Goal: Task Accomplishment & Management: Complete application form

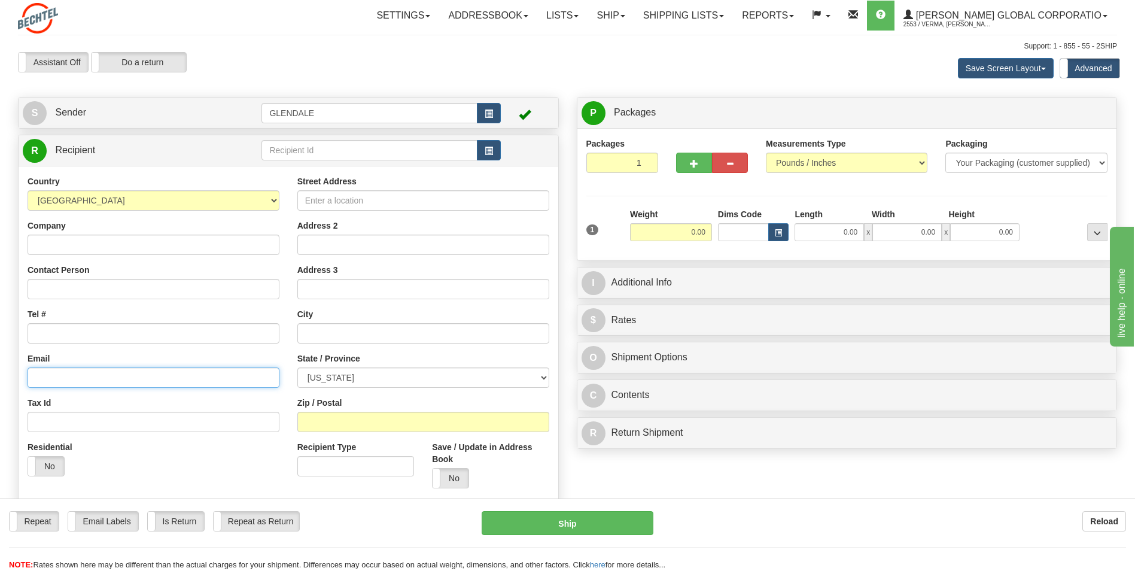
click at [133, 370] on input "Email" at bounding box center [154, 377] width 252 height 20
paste input "[EMAIL_ADDRESS][PERSON_NAME][DOMAIN_NAME]"
type input "[EMAIL_ADDRESS][PERSON_NAME][DOMAIN_NAME]"
click at [129, 354] on div "Email [EMAIL_ADDRESS][PERSON_NAME][DOMAIN_NAME]" at bounding box center [154, 370] width 252 height 35
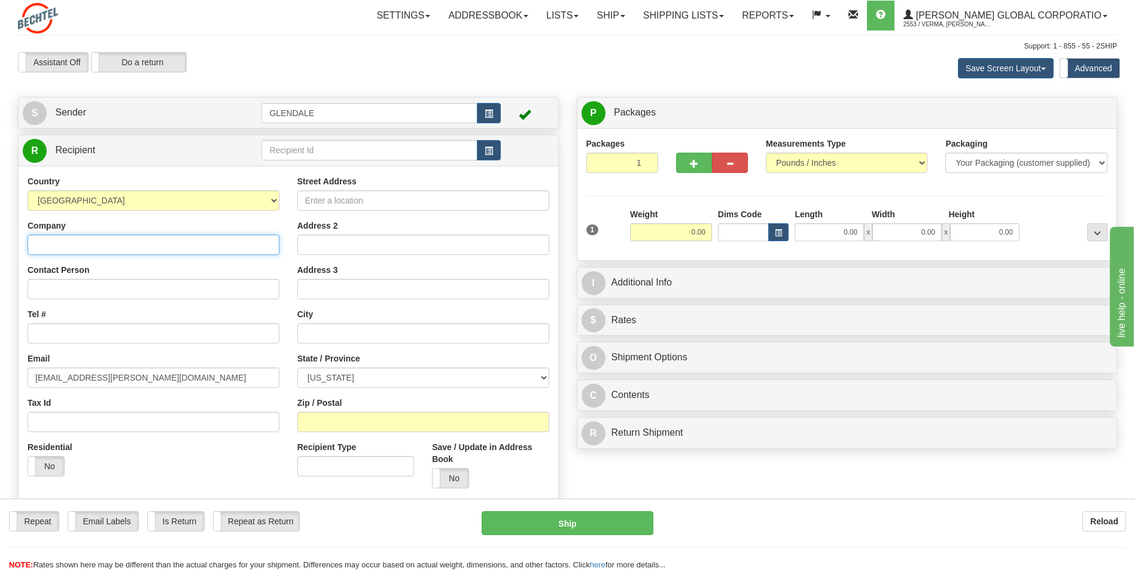
click at [146, 236] on input "Company" at bounding box center [154, 245] width 252 height 20
click at [180, 212] on div "Country [GEOGRAPHIC_DATA] [GEOGRAPHIC_DATA] [GEOGRAPHIC_DATA] [GEOGRAPHIC_DATA]…" at bounding box center [154, 330] width 270 height 310
click at [112, 245] on input "Company" at bounding box center [154, 245] width 252 height 20
paste input "[US_STATE] PARKS AND WILDLIFE DEPARTMENT"
type input "[US_STATE] PARKS AND WILDLIFE DEPARTMENT"
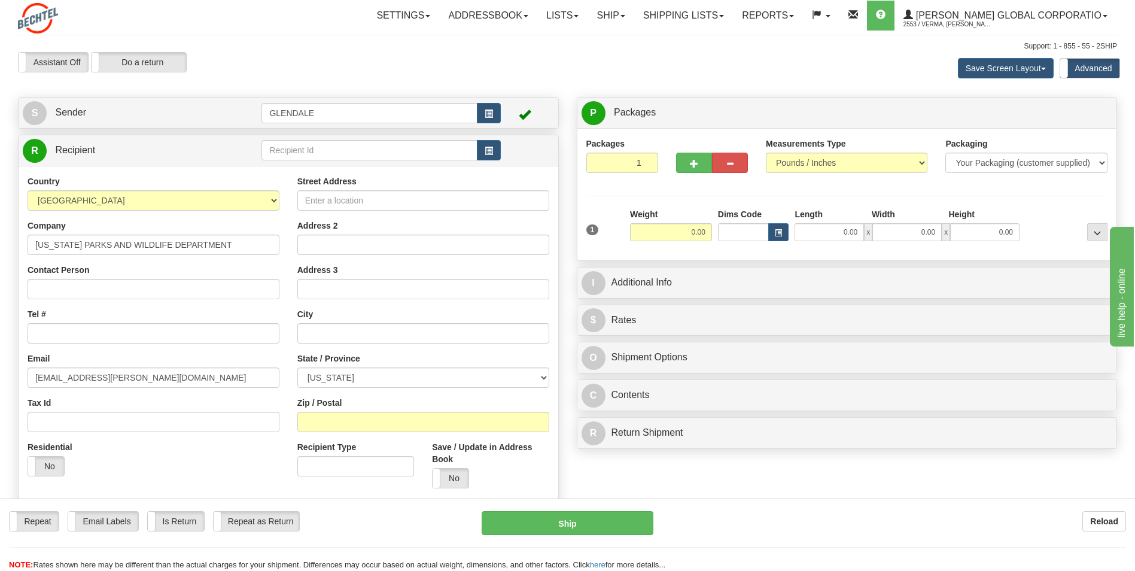
click at [138, 215] on div "Country [GEOGRAPHIC_DATA] [GEOGRAPHIC_DATA] [GEOGRAPHIC_DATA] [GEOGRAPHIC_DATA]…" at bounding box center [154, 330] width 270 height 310
click at [156, 282] on input "Contact Person" at bounding box center [154, 289] width 252 height 20
paste input "[PHONE_NUMBER]"
type input "[PHONE_NUMBER]"
click at [97, 299] on input "[PHONE_NUMBER]" at bounding box center [154, 289] width 252 height 20
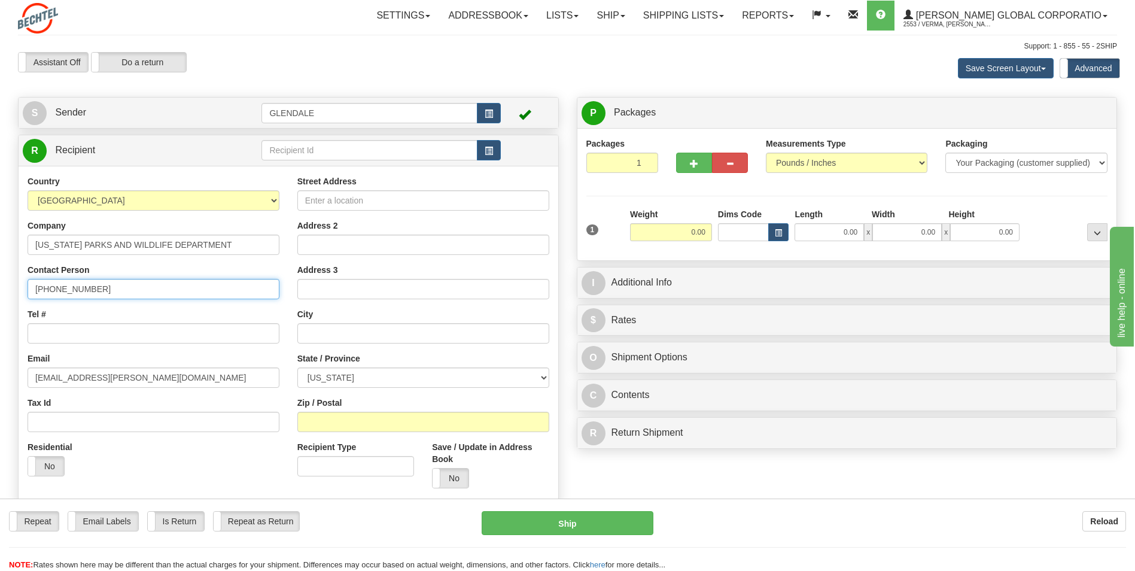
drag, startPoint x: 86, startPoint y: 290, endPoint x: 14, endPoint y: 290, distance: 71.8
click at [14, 290] on div "Create a label for the return Create Pickup Without Label S Sender [GEOGRAPHIC_…" at bounding box center [288, 342] width 559 height 491
click at [56, 332] on input "Tel #" at bounding box center [154, 333] width 252 height 20
paste input "[PHONE_NUMBER]"
type input "[PHONE_NUMBER]"
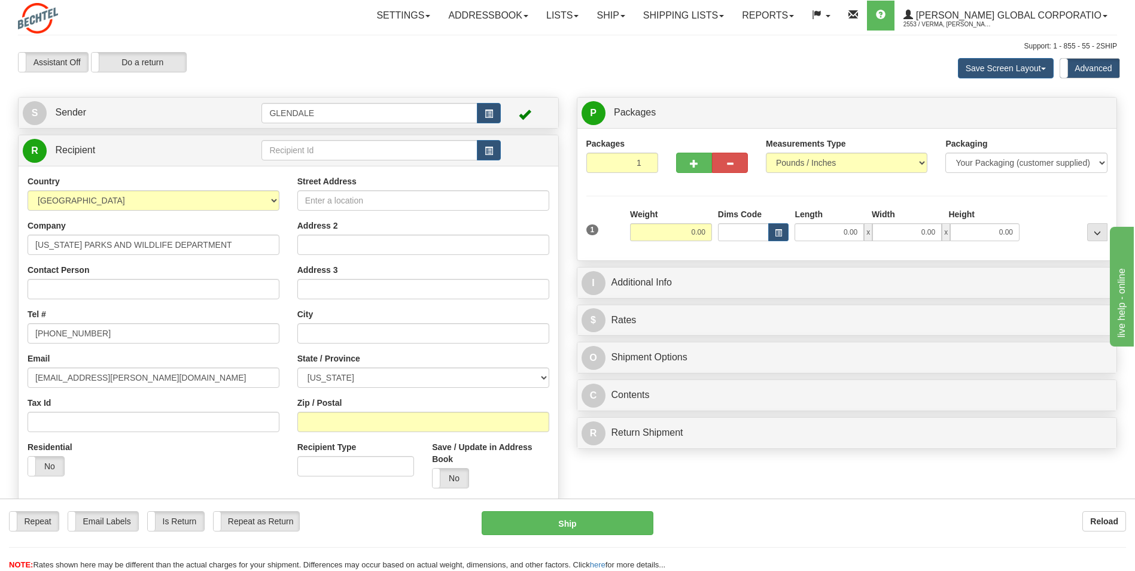
click at [71, 311] on div "Tel # [PHONE_NUMBER]" at bounding box center [154, 325] width 252 height 35
click at [123, 282] on input "Contact Person" at bounding box center [154, 289] width 252 height 20
paste input "[PERSON_NAME]"
type input "[PERSON_NAME]"
click at [141, 270] on div "Contact Person [PERSON_NAME]" at bounding box center [154, 281] width 252 height 35
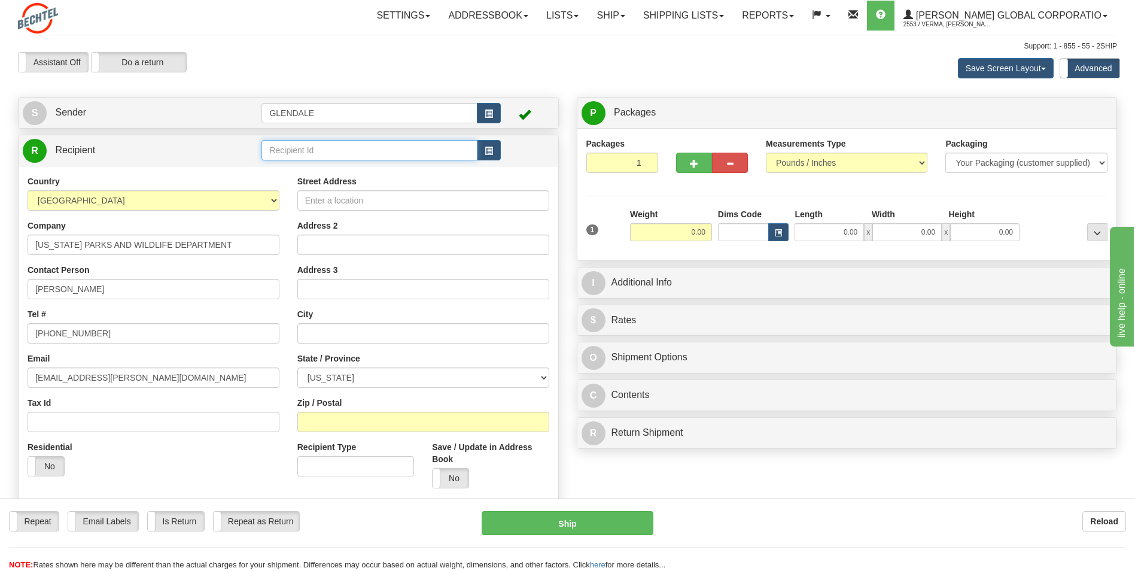
click at [341, 145] on input "text" at bounding box center [369, 150] width 215 height 20
paste input "[PERSON_NAME]"
type input "[PERSON_NAME]"
click at [282, 184] on div "Country [GEOGRAPHIC_DATA] [GEOGRAPHIC_DATA] [GEOGRAPHIC_DATA] [GEOGRAPHIC_DATA]…" at bounding box center [289, 336] width 540 height 341
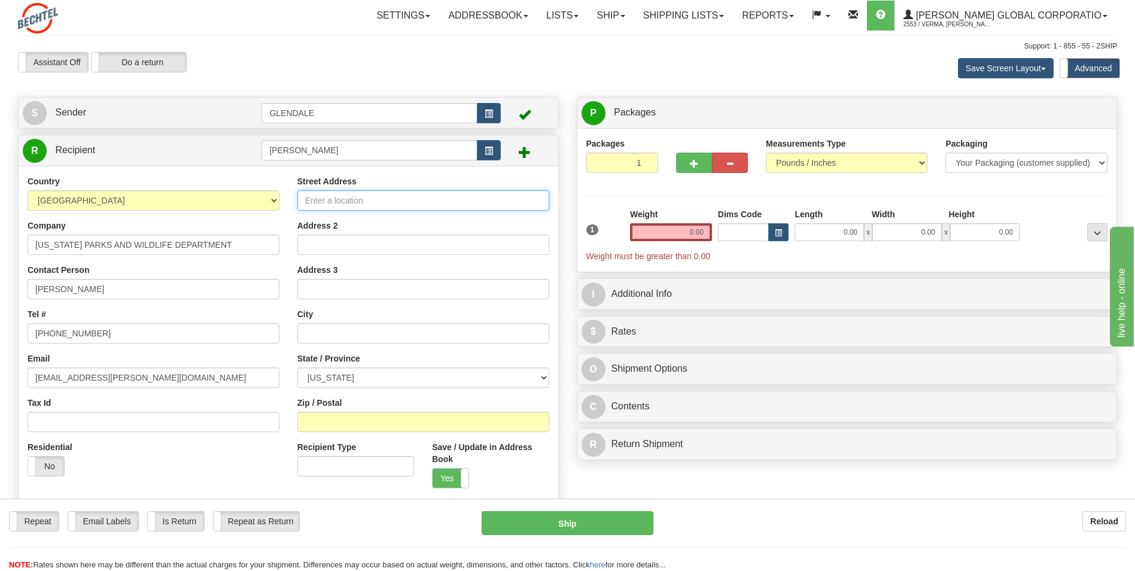
click at [364, 205] on input "Street Address" at bounding box center [423, 200] width 252 height 20
paste input "[STREET_ADDRESS]"
drag, startPoint x: 485, startPoint y: 199, endPoint x: 443, endPoint y: 200, distance: 41.3
click at [443, 200] on input "[STREET_ADDRESS]" at bounding box center [423, 200] width 252 height 20
click at [465, 202] on input "[STREET_ADDRESS]" at bounding box center [423, 200] width 252 height 20
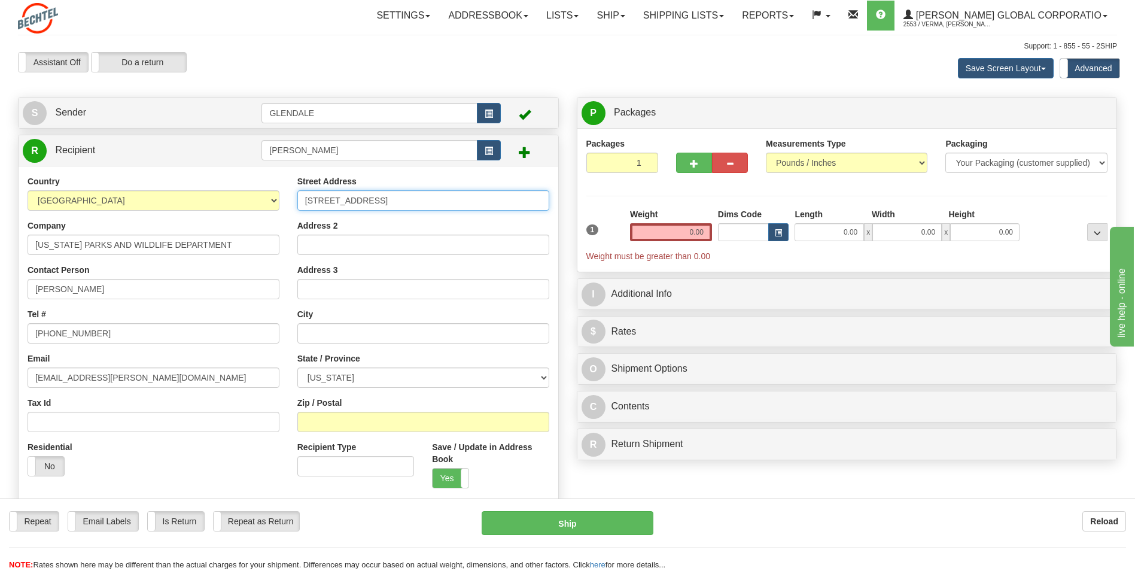
click at [465, 202] on input "[STREET_ADDRESS]" at bounding box center [423, 200] width 252 height 20
type input "[STREET_ADDRESS]"
click at [362, 421] on input "Zip / Postal" at bounding box center [423, 422] width 252 height 20
paste input "78520"
type input "78520"
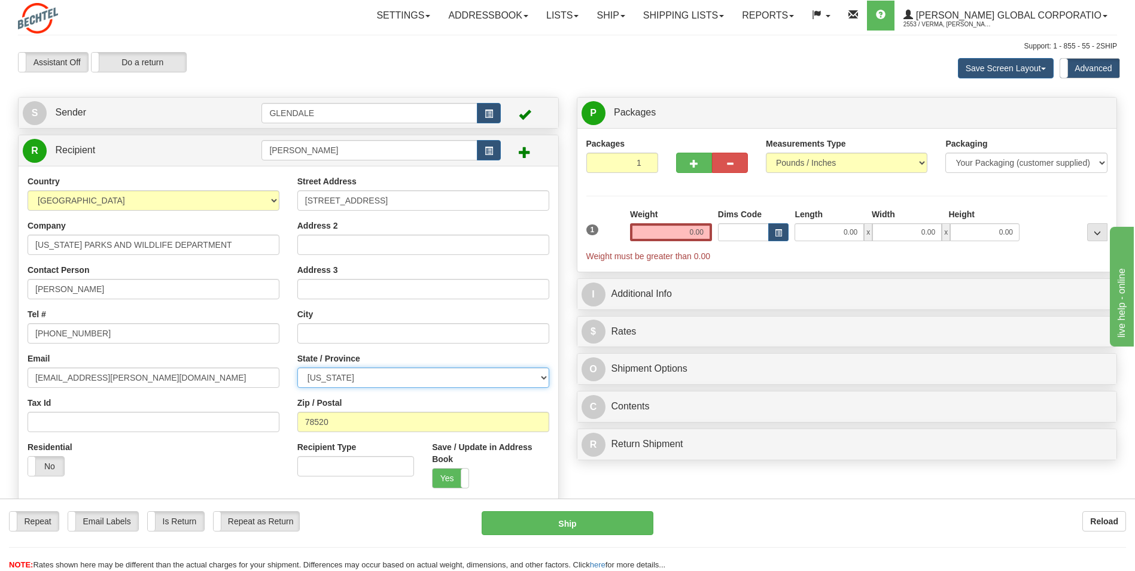
drag, startPoint x: 361, startPoint y: 380, endPoint x: 321, endPoint y: 379, distance: 40.7
click at [321, 379] on select "[US_STATE] [US_STATE] [US_STATE] [US_STATE] Armed Forces America Armed Forces E…" at bounding box center [423, 377] width 252 height 20
select select "[GEOGRAPHIC_DATA]"
click at [297, 367] on select "[US_STATE] [US_STATE] [US_STATE] [US_STATE] Armed Forces America Armed Forces E…" at bounding box center [423, 377] width 252 height 20
click at [467, 199] on input "[STREET_ADDRESS]" at bounding box center [423, 200] width 252 height 20
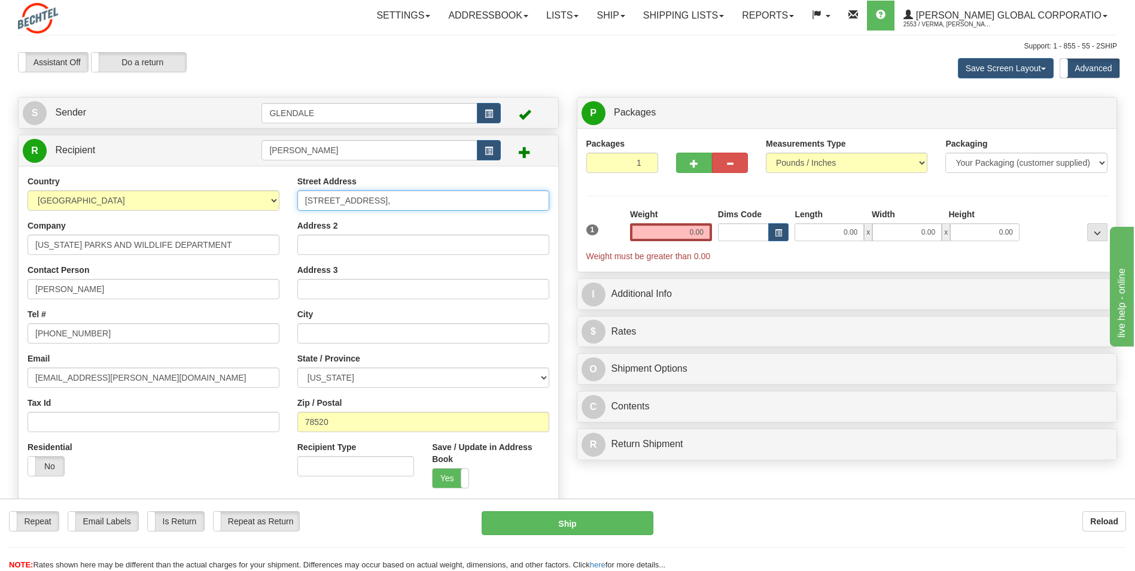
click at [421, 201] on input "[STREET_ADDRESS]," at bounding box center [423, 200] width 252 height 20
type input "[STREET_ADDRESS],"
click at [368, 338] on input "text" at bounding box center [423, 333] width 252 height 20
paste input "[GEOGRAPHIC_DATA]"
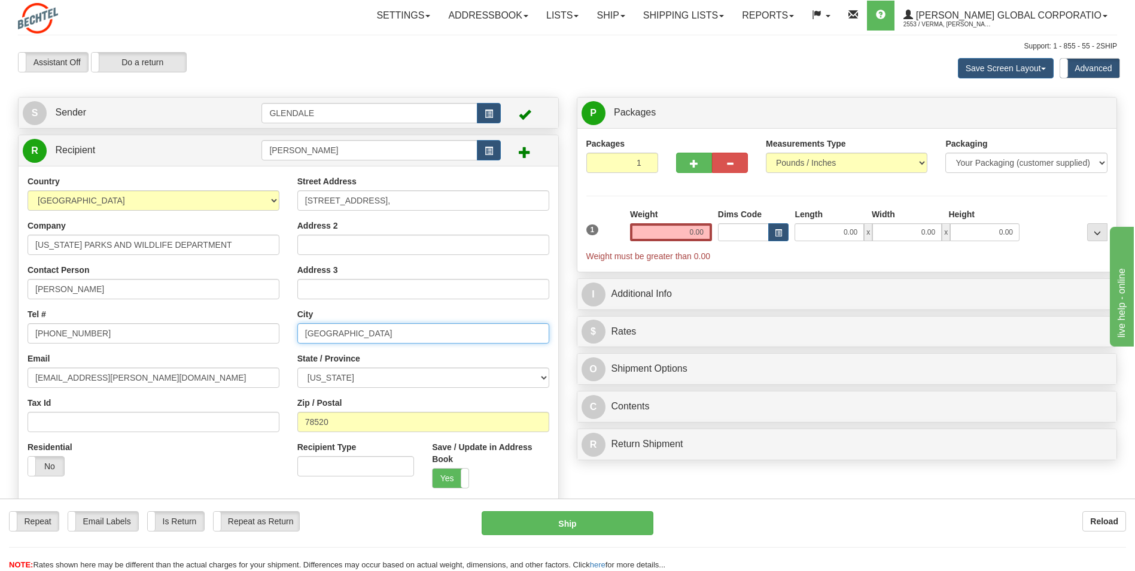
type input "[GEOGRAPHIC_DATA]"
click at [371, 315] on div "City [GEOGRAPHIC_DATA]" at bounding box center [423, 325] width 252 height 35
click at [1088, 229] on button "..." at bounding box center [1097, 232] width 20 height 18
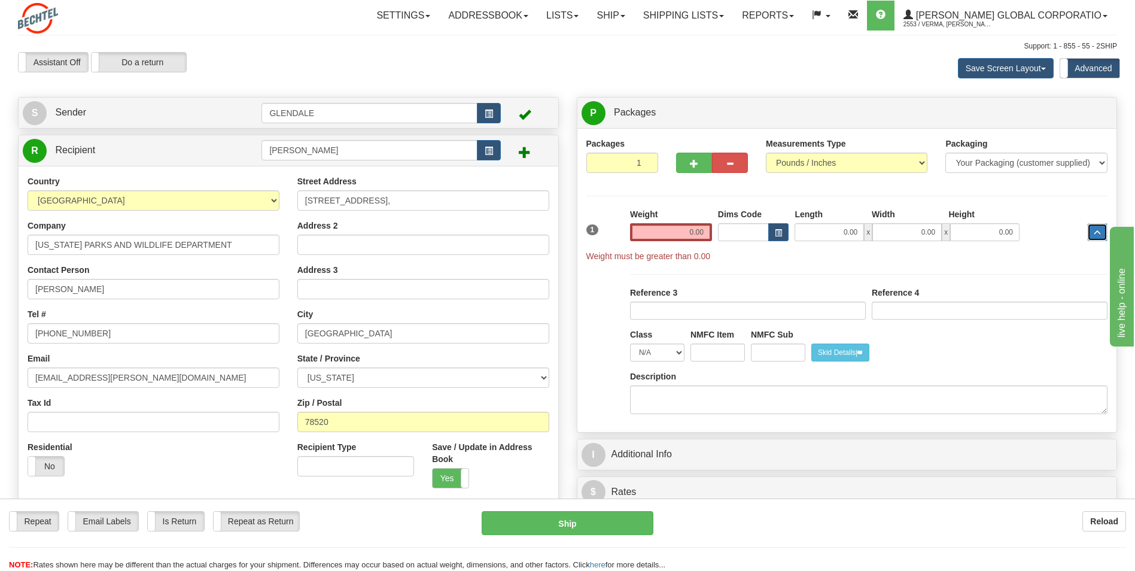
click at [1095, 230] on span "..." at bounding box center [1097, 233] width 7 height 7
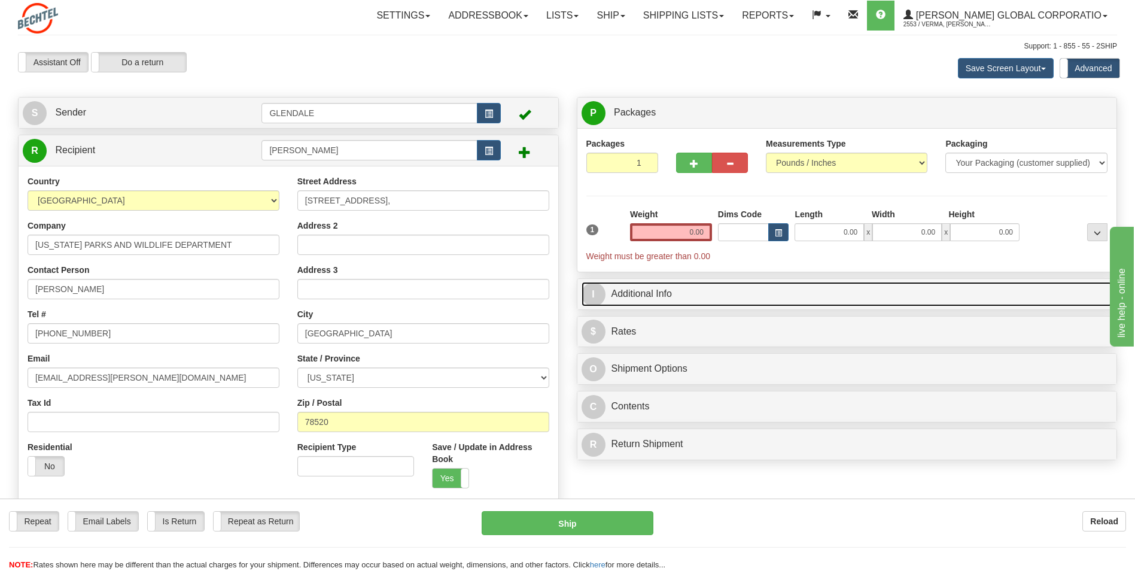
click at [736, 294] on link "I Additional Info" at bounding box center [847, 294] width 531 height 25
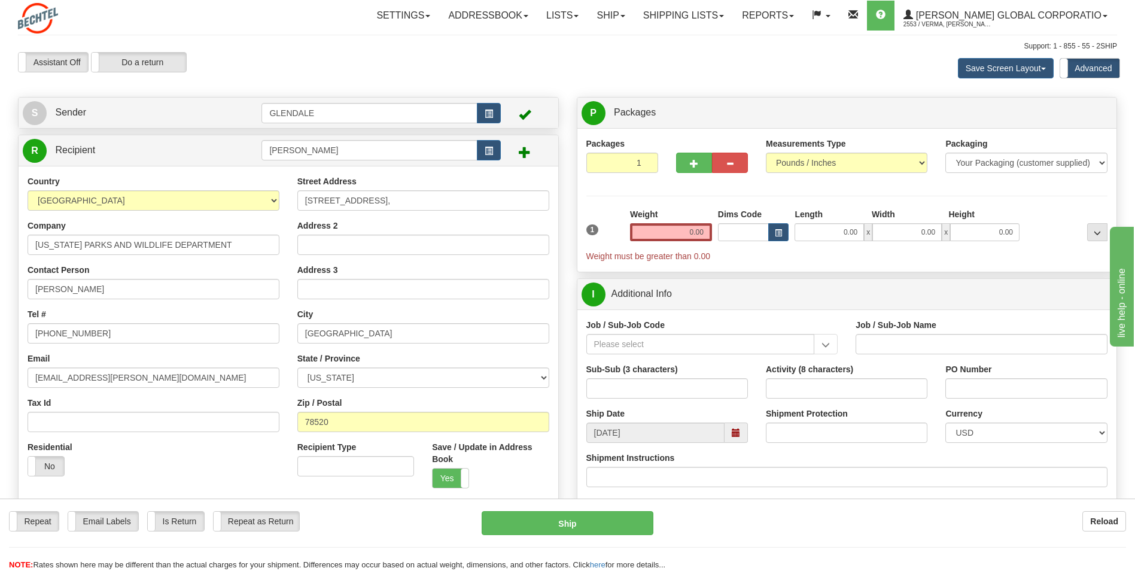
click at [581, 285] on div "I Additional Info" at bounding box center [848, 294] width 540 height 31
click at [579, 285] on div "I Additional Info" at bounding box center [848, 294] width 540 height 31
drag, startPoint x: 580, startPoint y: 272, endPoint x: 643, endPoint y: 345, distance: 96.8
click at [649, 349] on div "P Packages 1 Packages - Weight: 0.00 Lbs Shipment Level Shipm. Package Level Pa…" at bounding box center [847, 379] width 559 height 565
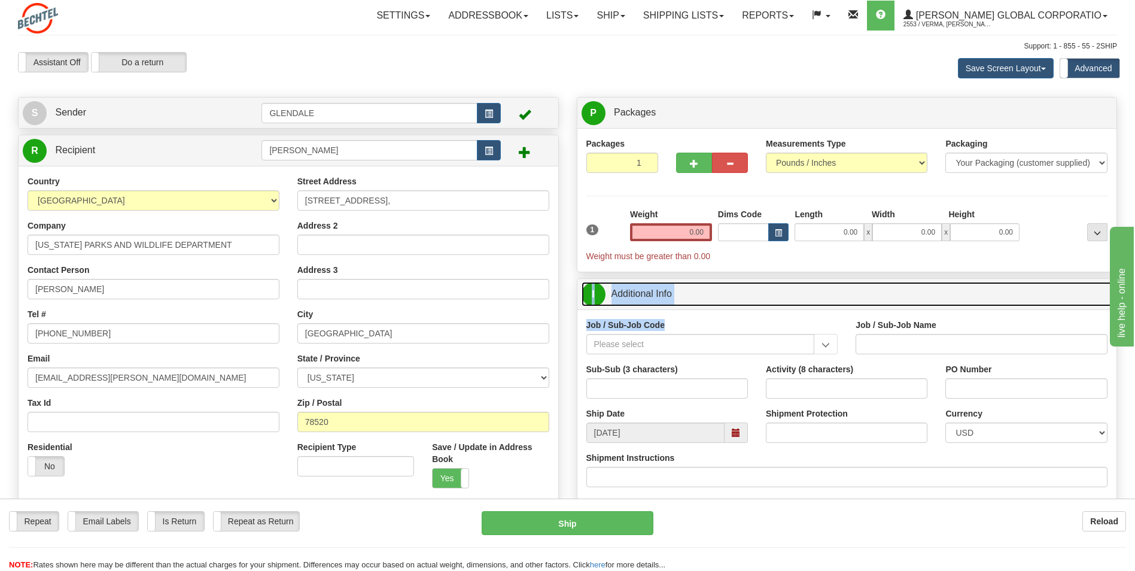
click at [588, 291] on span "I" at bounding box center [594, 294] width 24 height 24
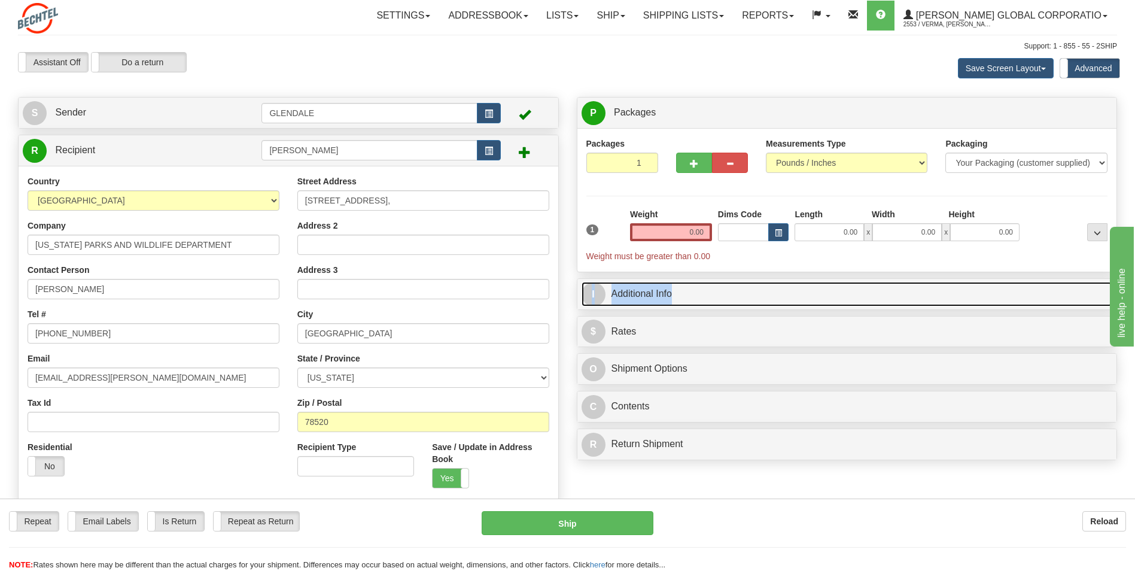
copy div "Packaging Your Packaging (customer supplied) Envelope (carrier supplied) Pack (…"
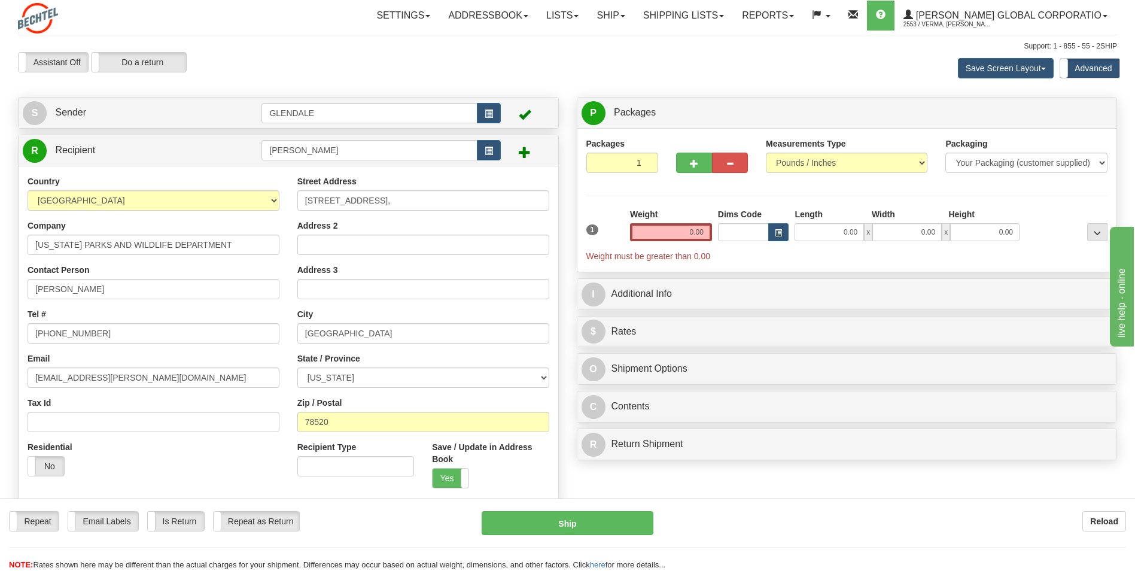
click at [952, 311] on div "P Packages 1 Packages - Weight: 0.00 Lbs Shipment Level Shipm. Package Level Pa…" at bounding box center [847, 281] width 559 height 369
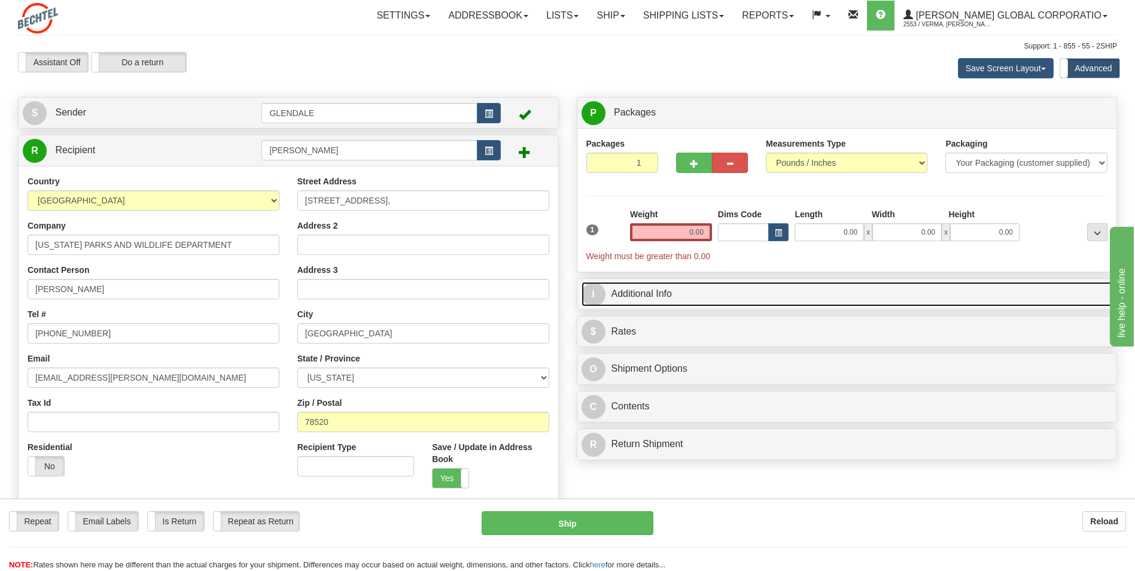
click at [937, 299] on link "I Additional Info" at bounding box center [847, 294] width 531 height 25
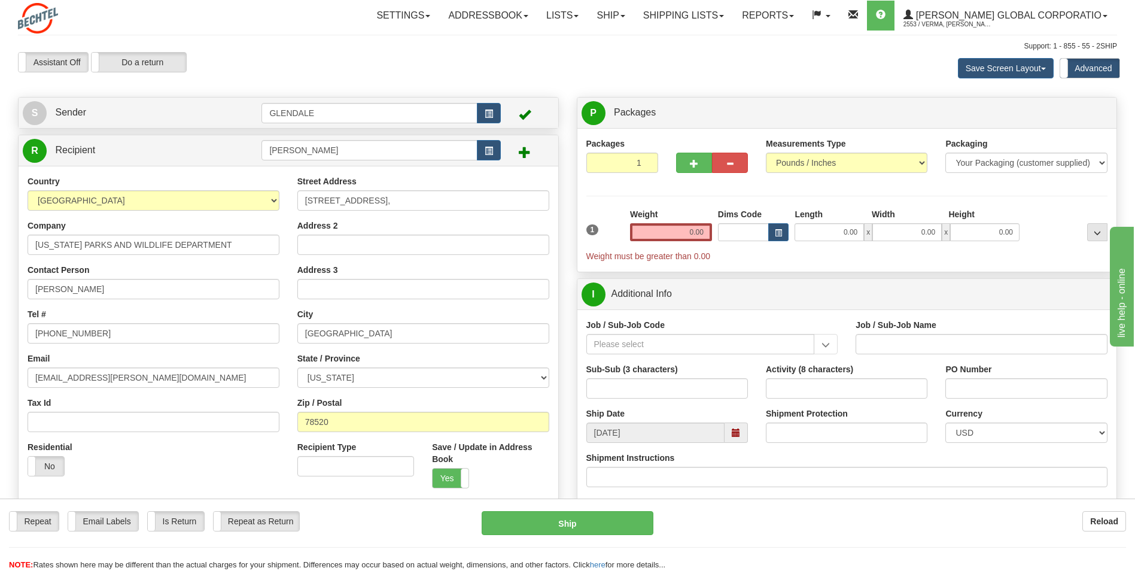
click at [572, 280] on div "P Packages 1 Packages - Weight: 0.00 Lbs Shipment Level Shipm. Package Level Pa…" at bounding box center [847, 379] width 559 height 565
click at [676, 352] on input "Job / Sub-Job Code" at bounding box center [701, 344] width 229 height 20
paste input "26251-540"
type input "26251-540"
click at [695, 327] on div "Job / Sub-Job Code 26251-540" at bounding box center [713, 336] width 252 height 35
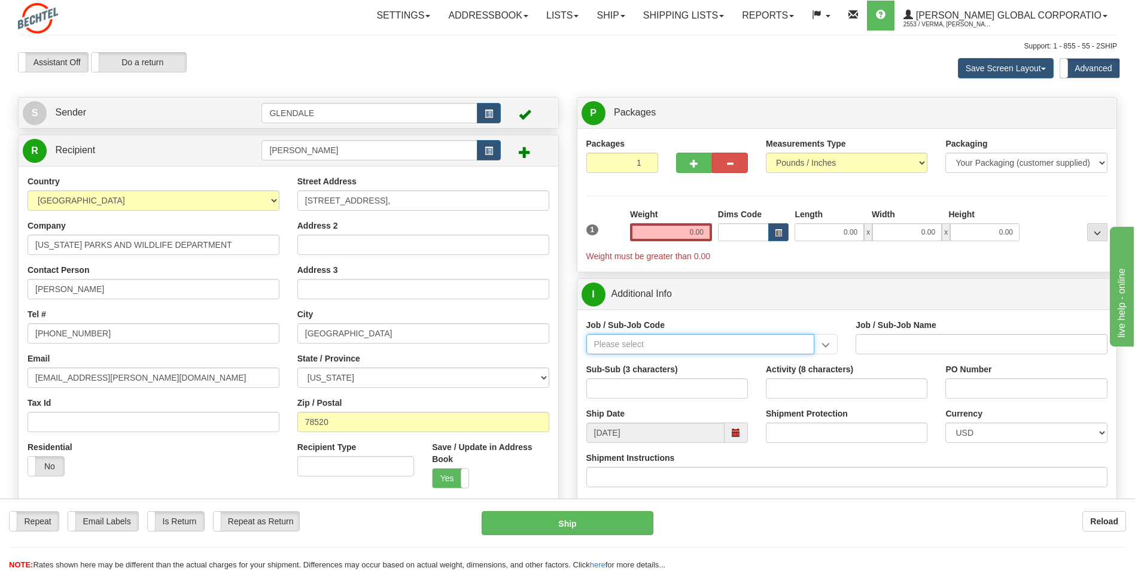
click at [675, 347] on input "Job / Sub-Job Code" at bounding box center [701, 344] width 229 height 20
paste input "26251-540"
type input "26251-540"
click at [657, 363] on div "26251-540" at bounding box center [698, 362] width 217 height 13
type input "RIO GRANDE LNG TRAINS 1 & 2 - CRAFT LABOR, FIELD"
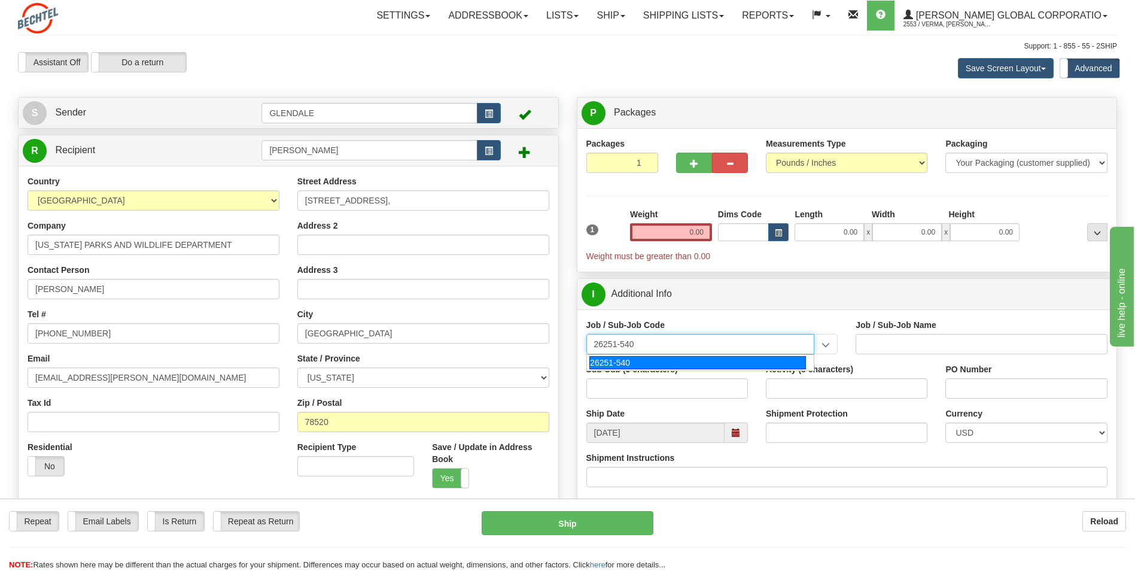
type input "26251-540"
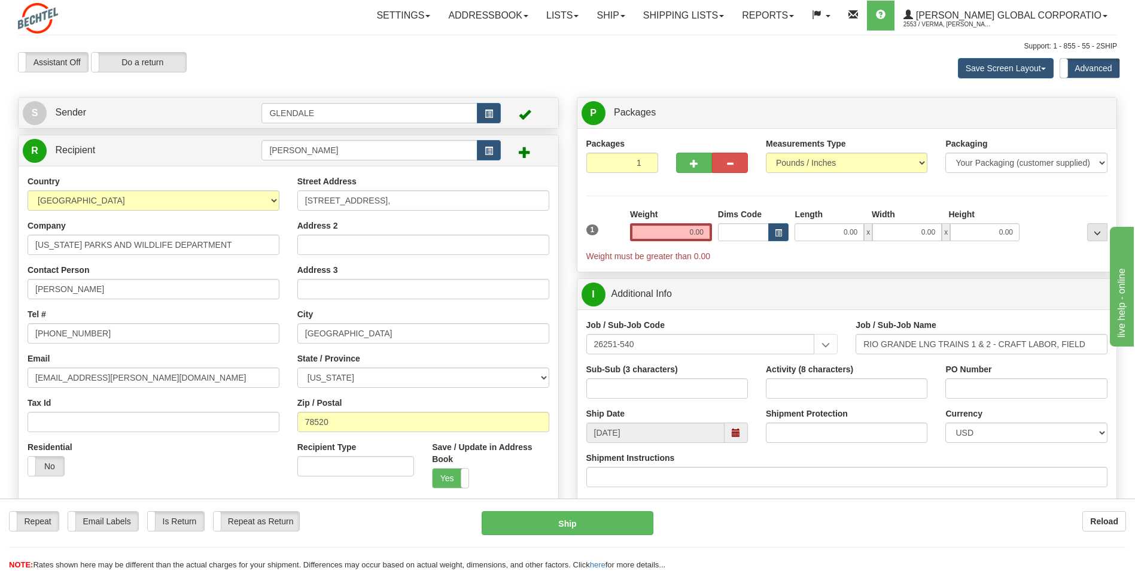
click at [686, 321] on div "Job / Sub-Job Code 26251-540 26251-540" at bounding box center [713, 336] width 252 height 35
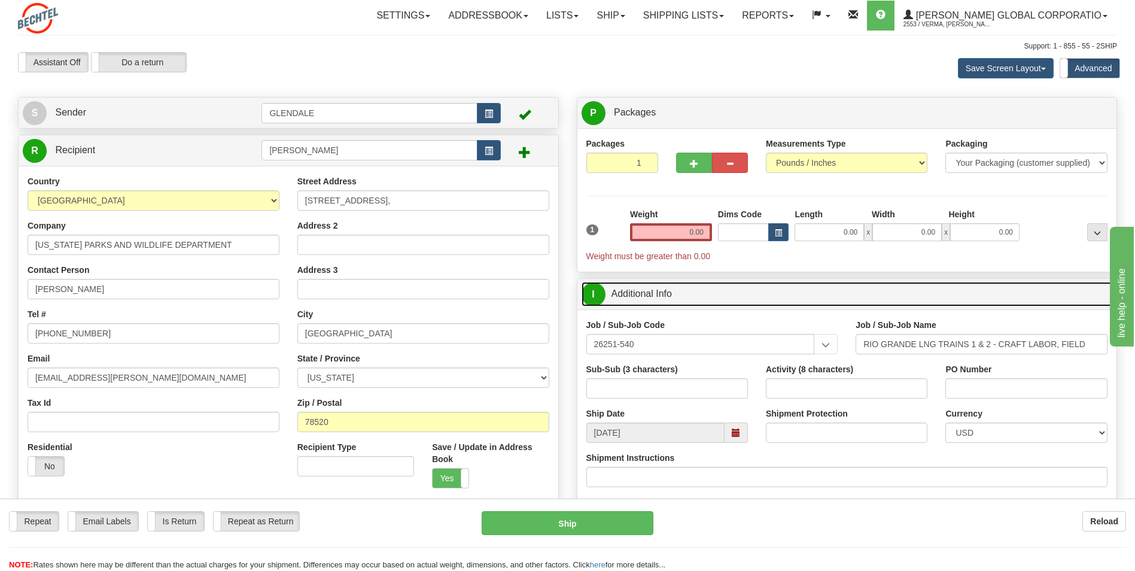
click at [1035, 292] on link "I Additional Info" at bounding box center [847, 294] width 531 height 25
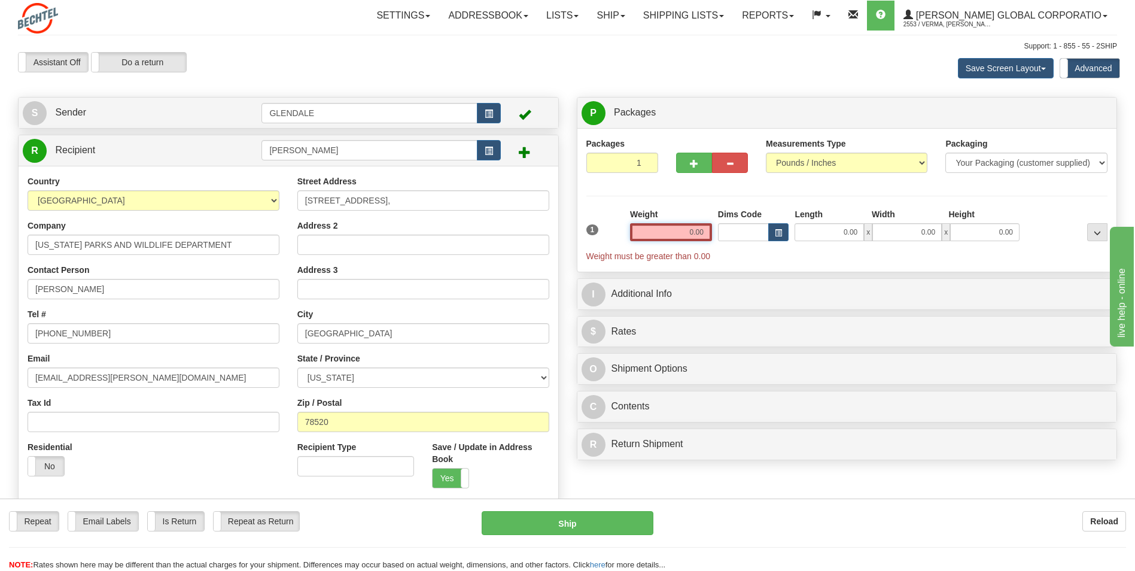
drag, startPoint x: 688, startPoint y: 232, endPoint x: 710, endPoint y: 230, distance: 22.2
click at [710, 230] on input "0.00" at bounding box center [671, 232] width 82 height 18
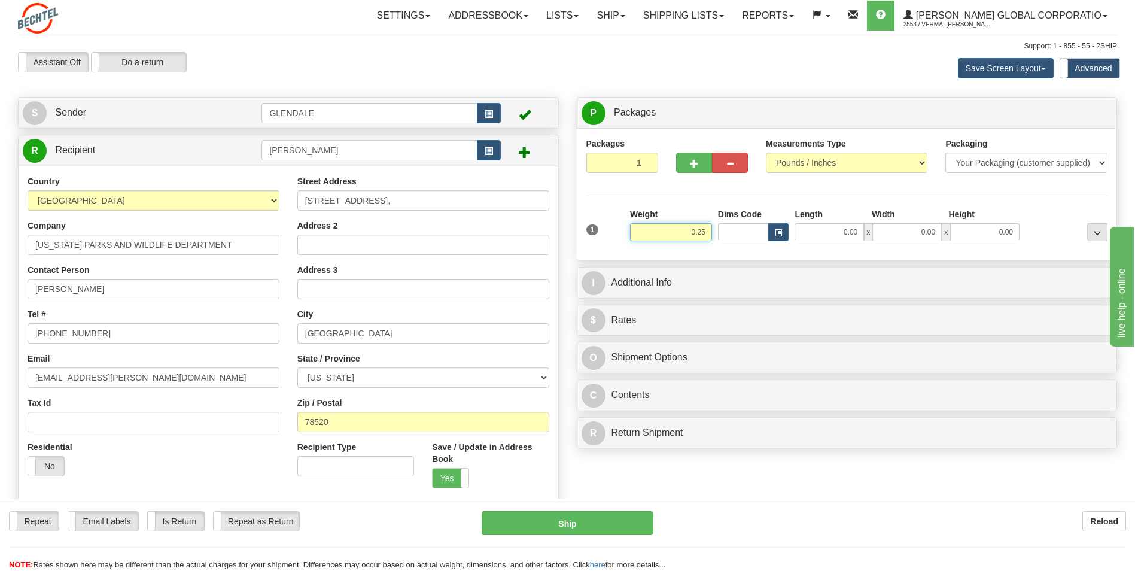
type input "0.25"
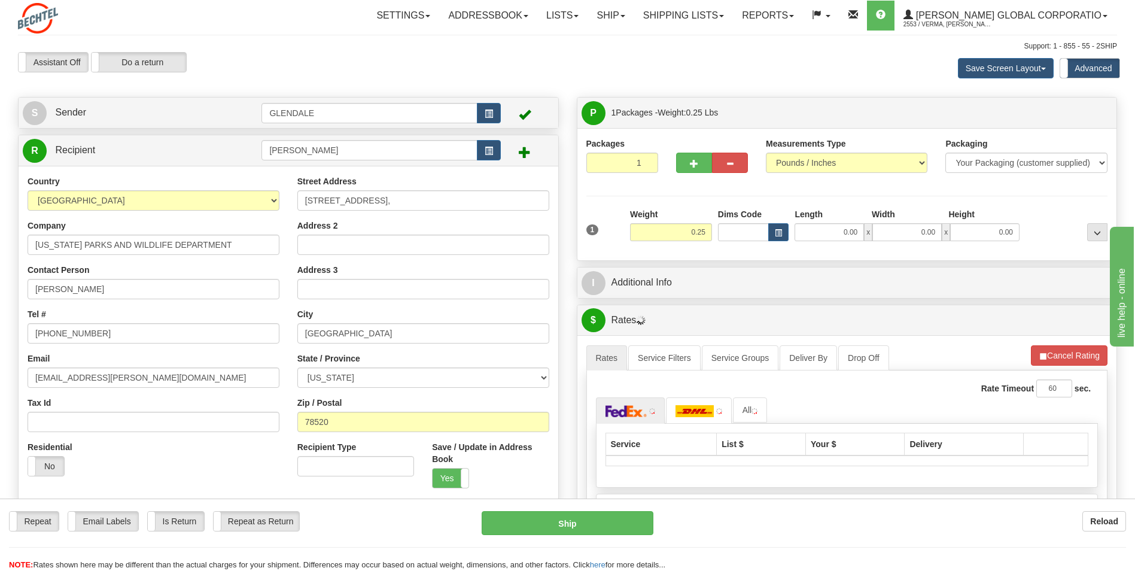
click at [698, 205] on div "Packages 1 1 Measurements Type" at bounding box center [848, 195] width 522 height 114
click at [1007, 163] on select "Your Packaging (customer supplied) Envelope (carrier supplied) Pack (carrier su…" at bounding box center [1027, 163] width 162 height 20
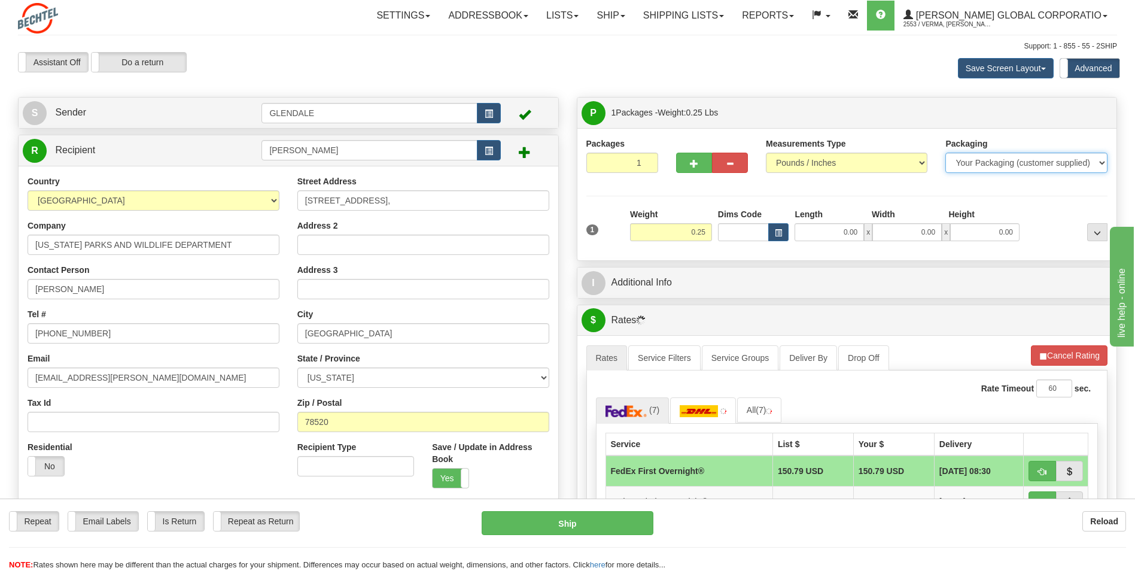
select select "2"
click at [946, 153] on select "Your Packaging (customer supplied) Envelope (carrier supplied) Pack (carrier su…" at bounding box center [1027, 163] width 162 height 20
click at [883, 193] on div "Packages 1 1 Measurements Type" at bounding box center [848, 195] width 522 height 114
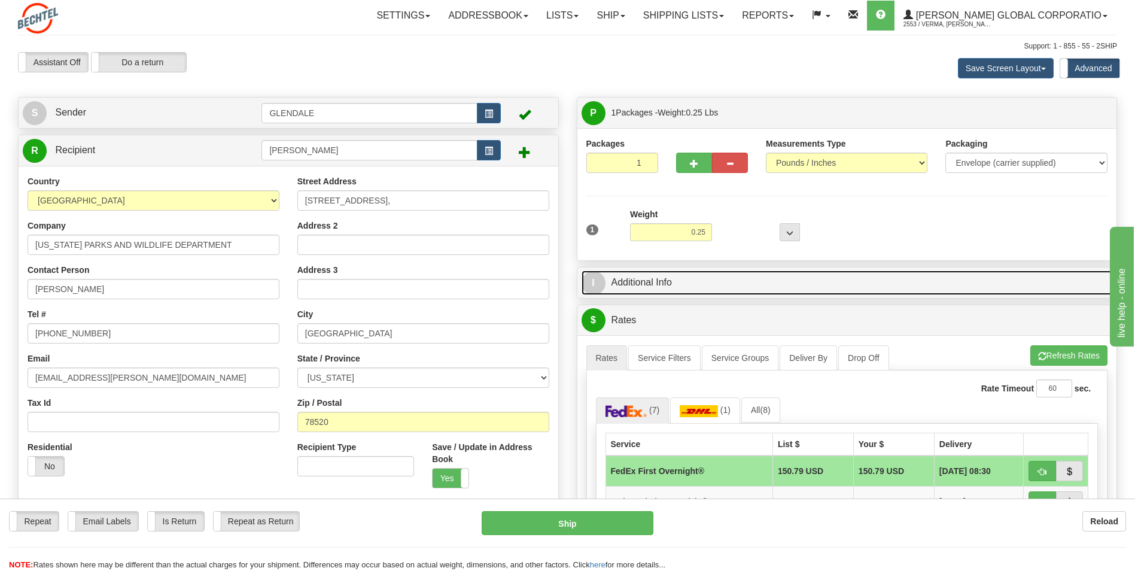
click at [776, 276] on link "I Additional Info" at bounding box center [847, 283] width 531 height 25
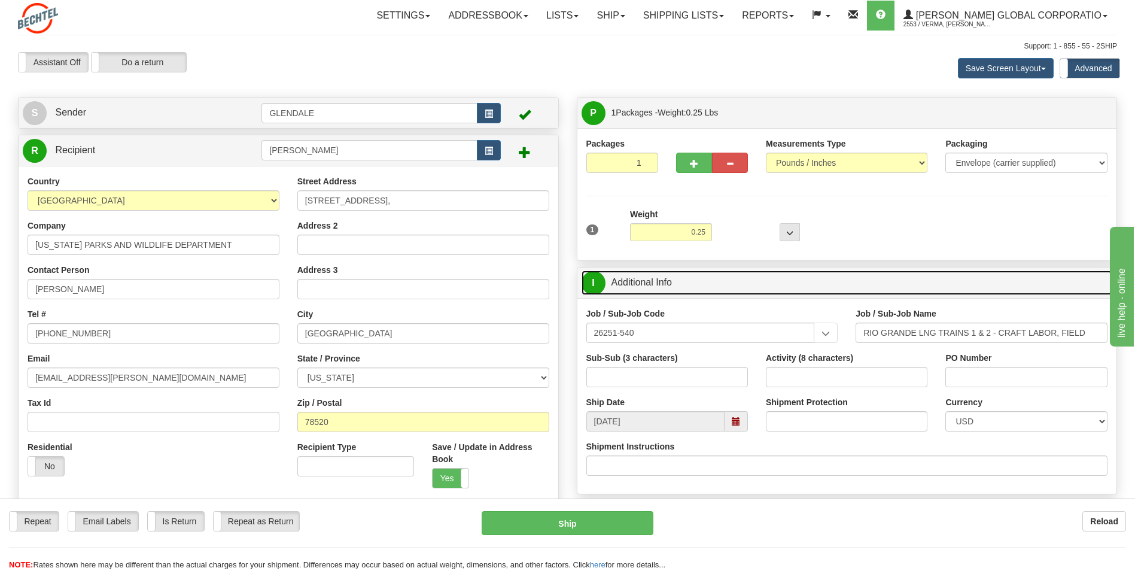
click at [776, 276] on link "I Additional Info" at bounding box center [847, 283] width 531 height 25
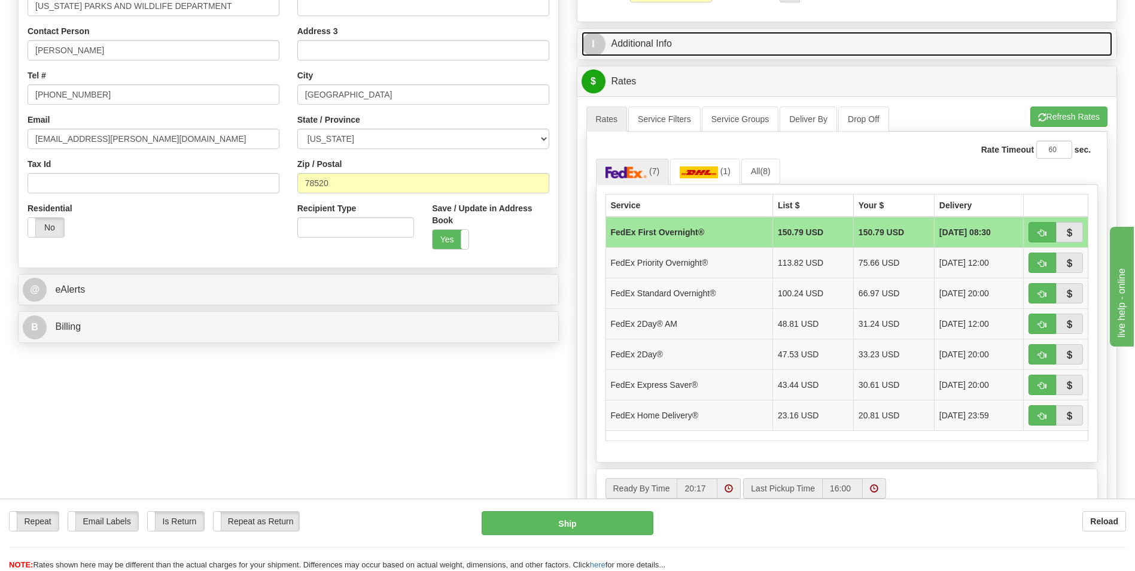
scroll to position [239, 0]
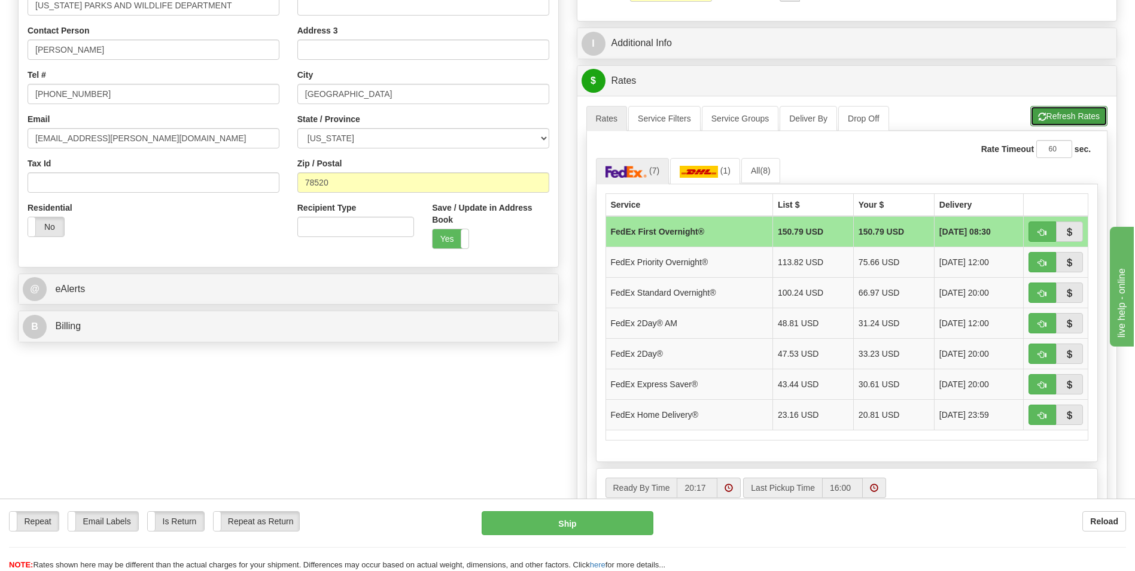
click at [1078, 123] on button "Refresh Rates" at bounding box center [1069, 116] width 77 height 20
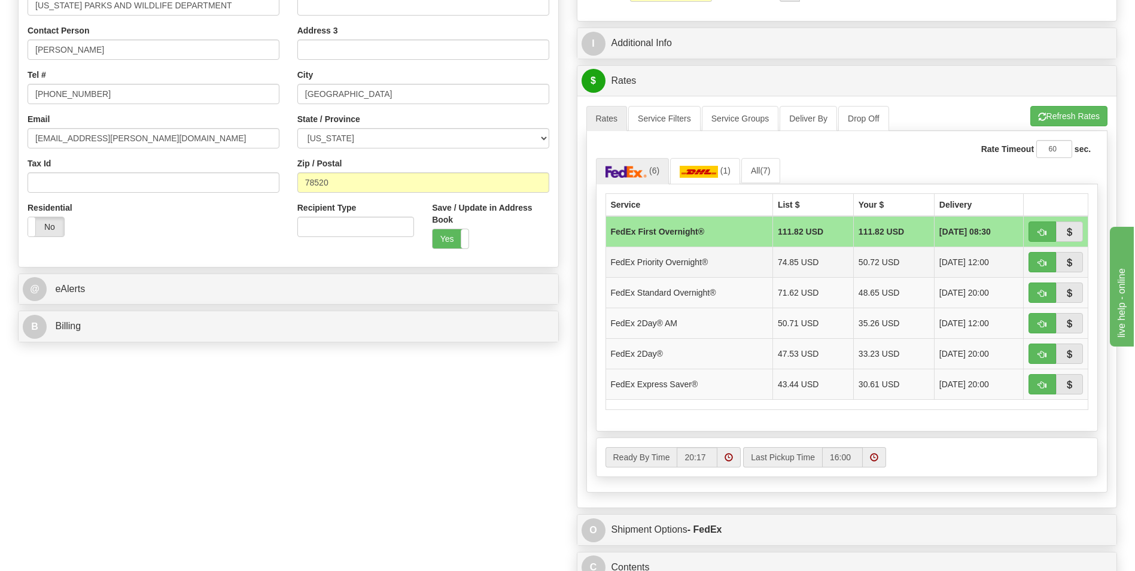
click at [867, 258] on td "50.72 USD" at bounding box center [893, 262] width 81 height 31
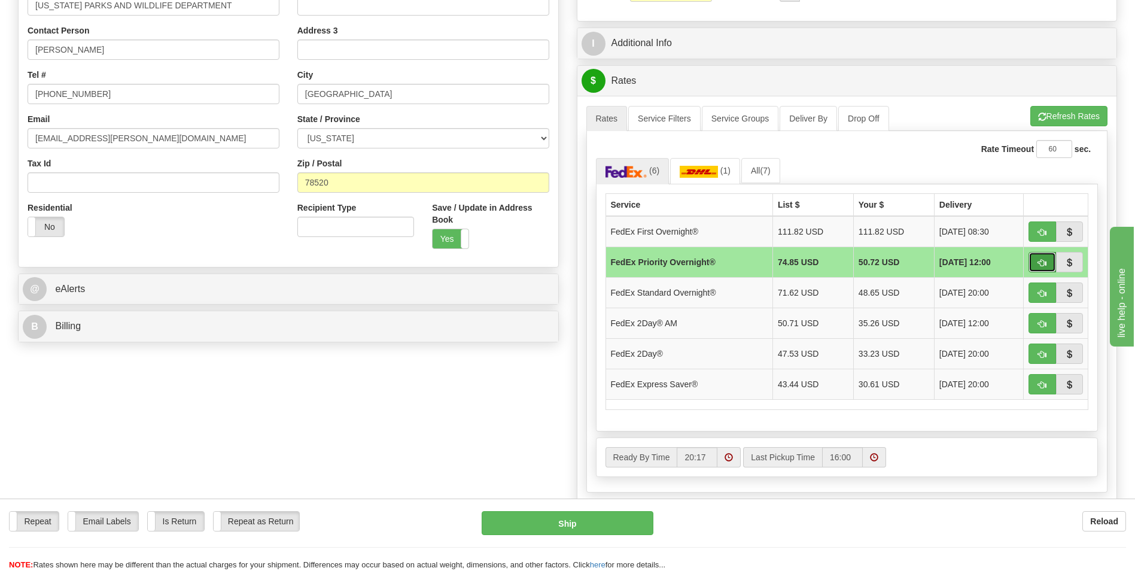
click at [1037, 259] on button "button" at bounding box center [1043, 262] width 28 height 20
type input "01"
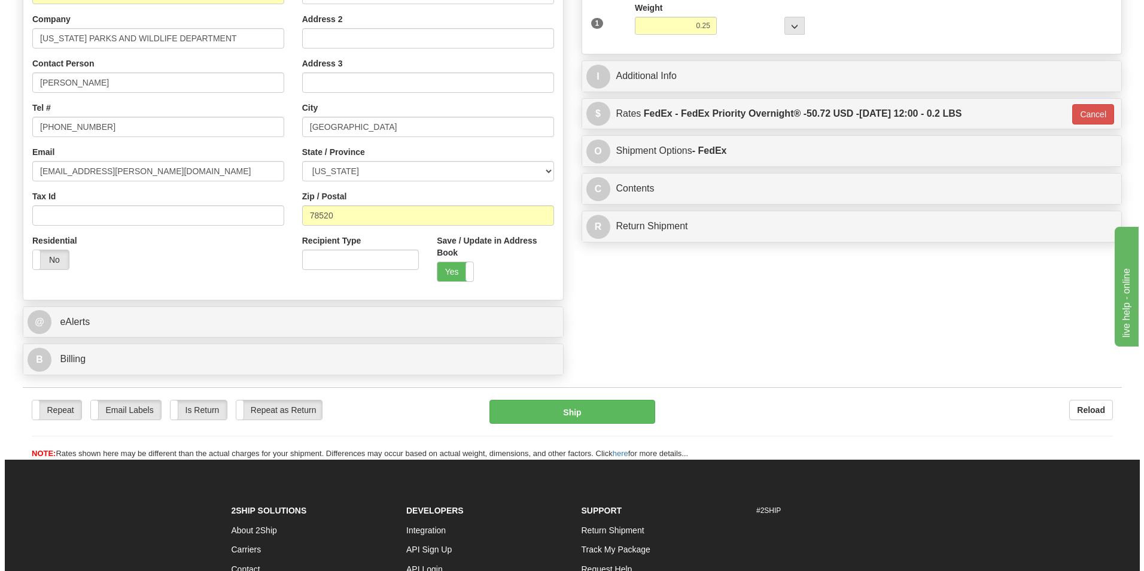
scroll to position [180, 0]
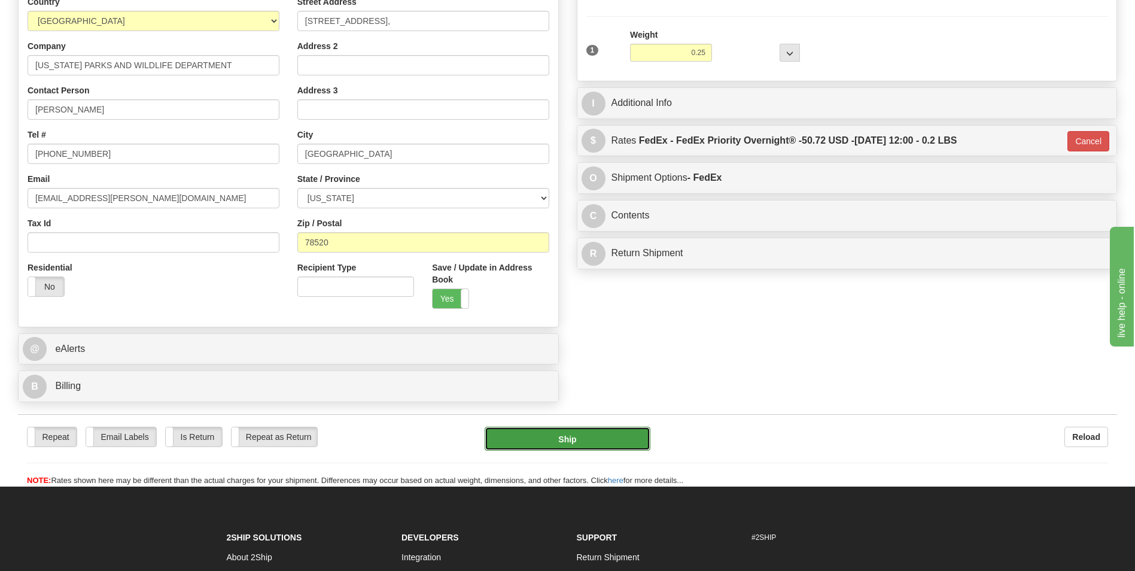
click at [591, 436] on button "Ship" at bounding box center [567, 439] width 165 height 24
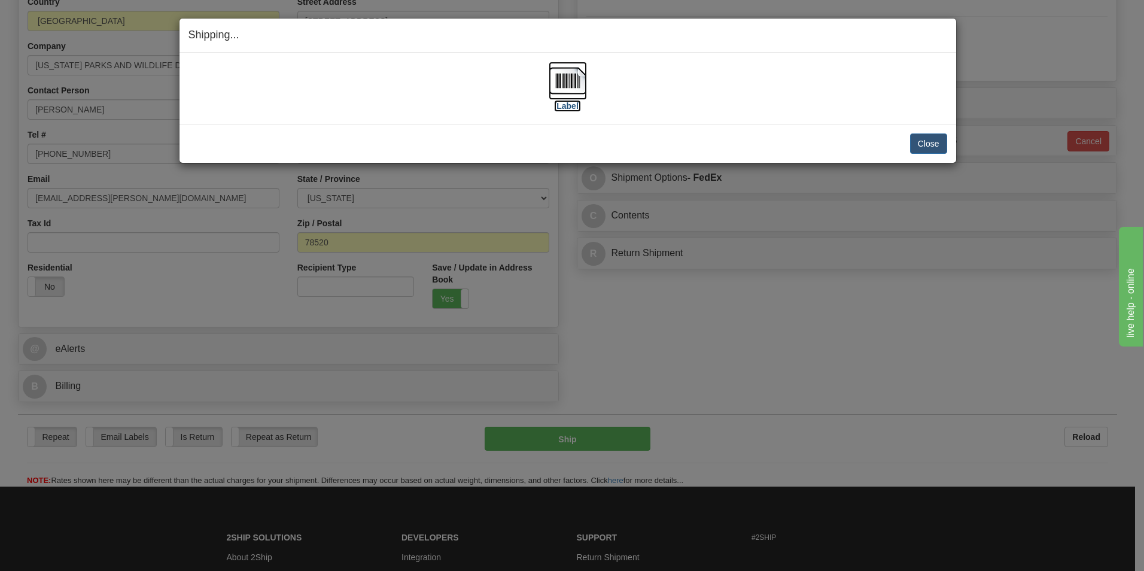
click at [563, 104] on label "[Label]" at bounding box center [568, 106] width 28 height 12
